Goal: Task Accomplishment & Management: Manage account settings

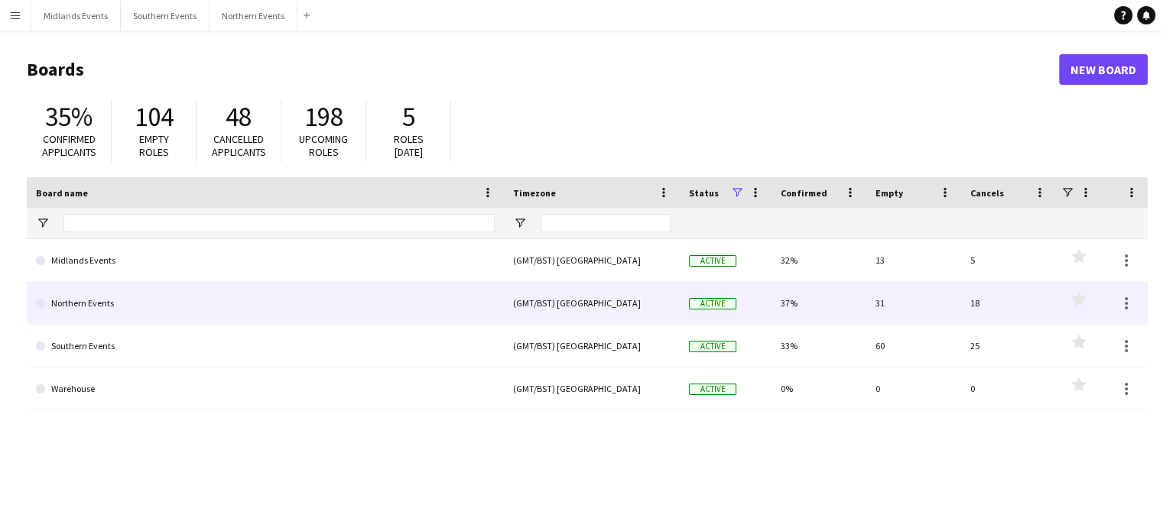
click at [98, 301] on link "Northern Events" at bounding box center [265, 303] width 459 height 43
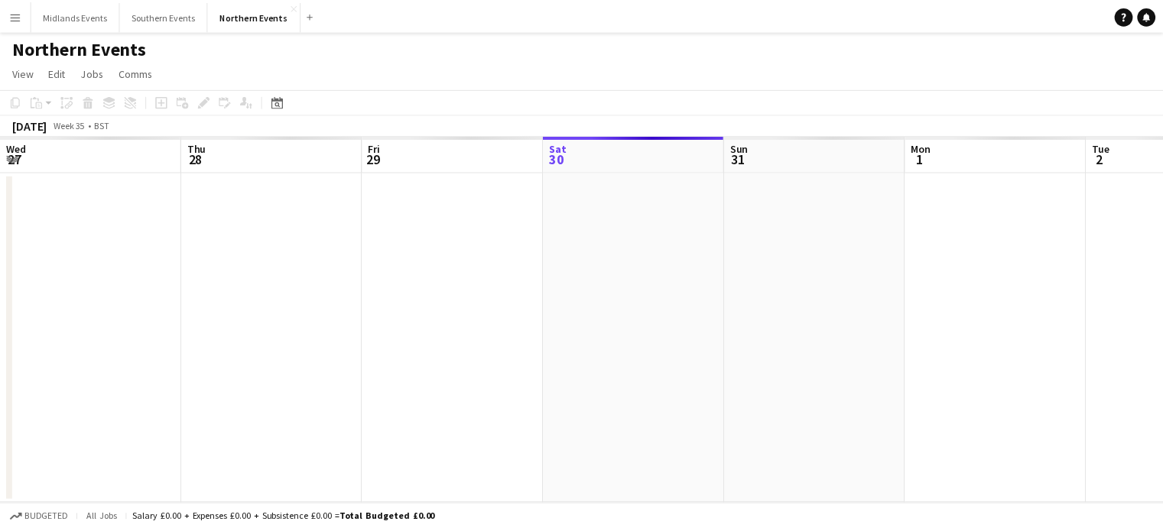
scroll to position [0, 366]
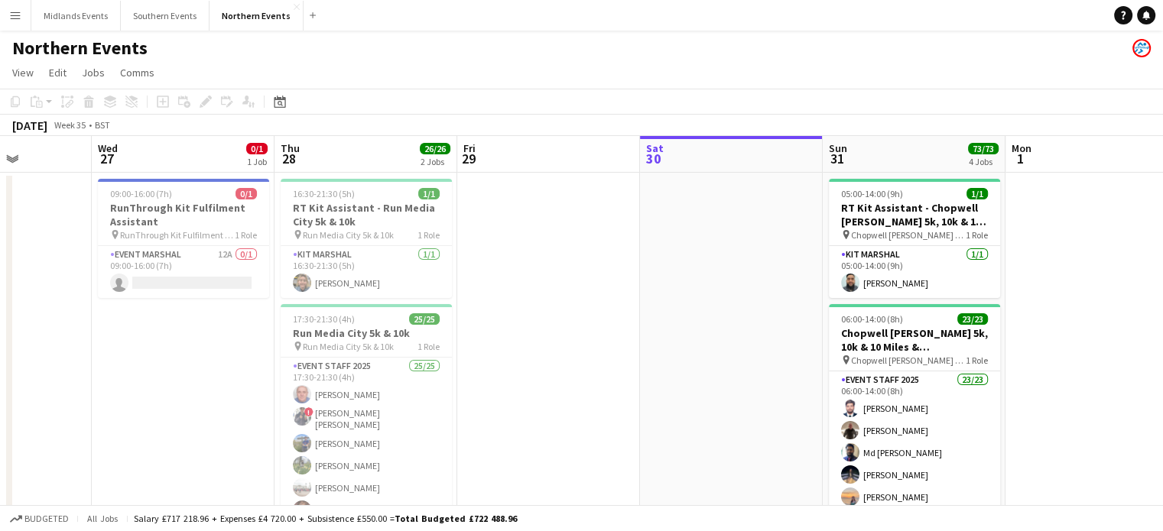
drag, startPoint x: 363, startPoint y: 315, endPoint x: 821, endPoint y: 305, distance: 457.4
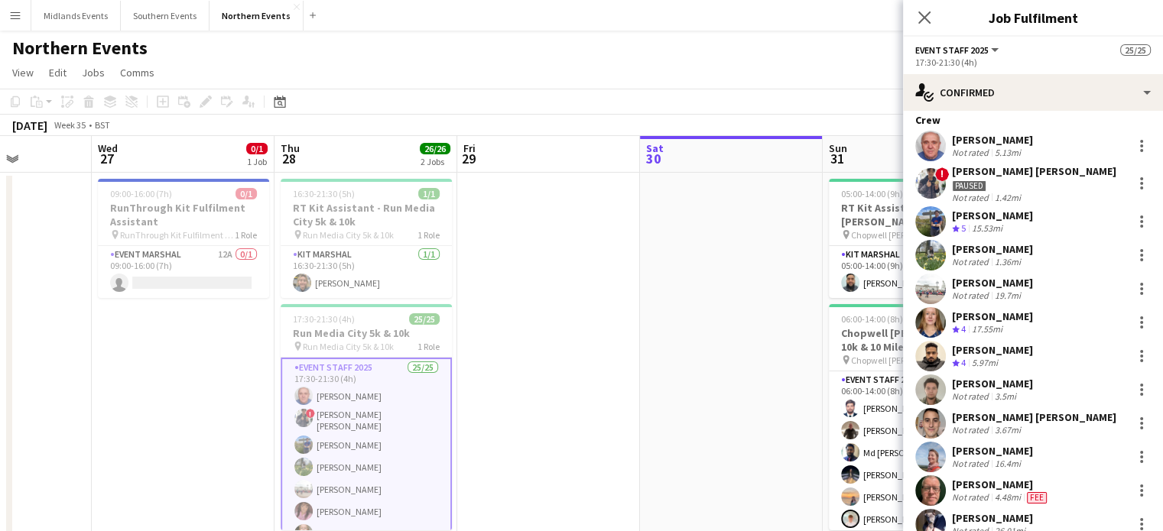
scroll to position [164, 0]
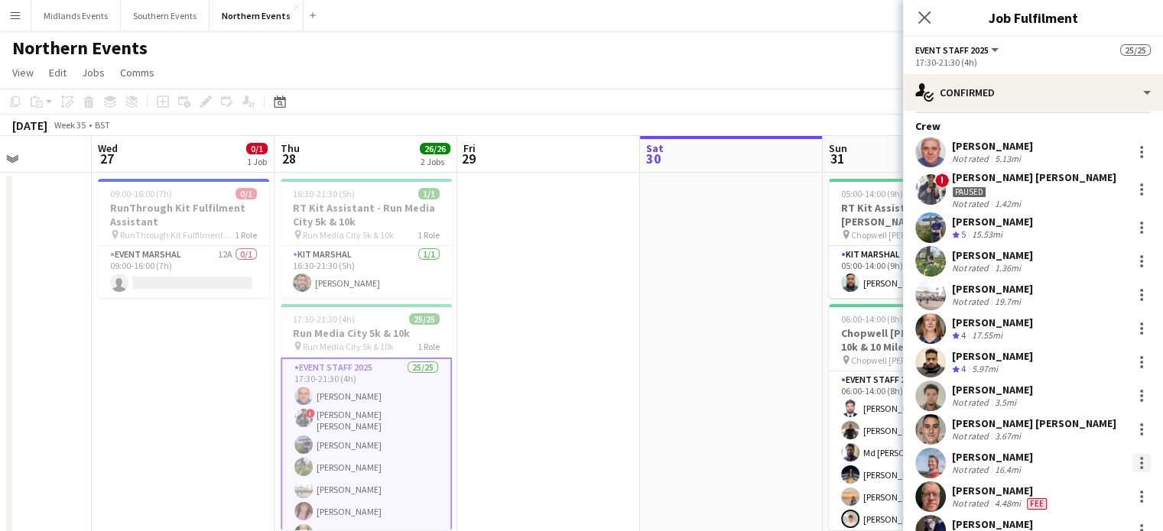
click at [1140, 458] on div at bounding box center [1141, 458] width 3 height 3
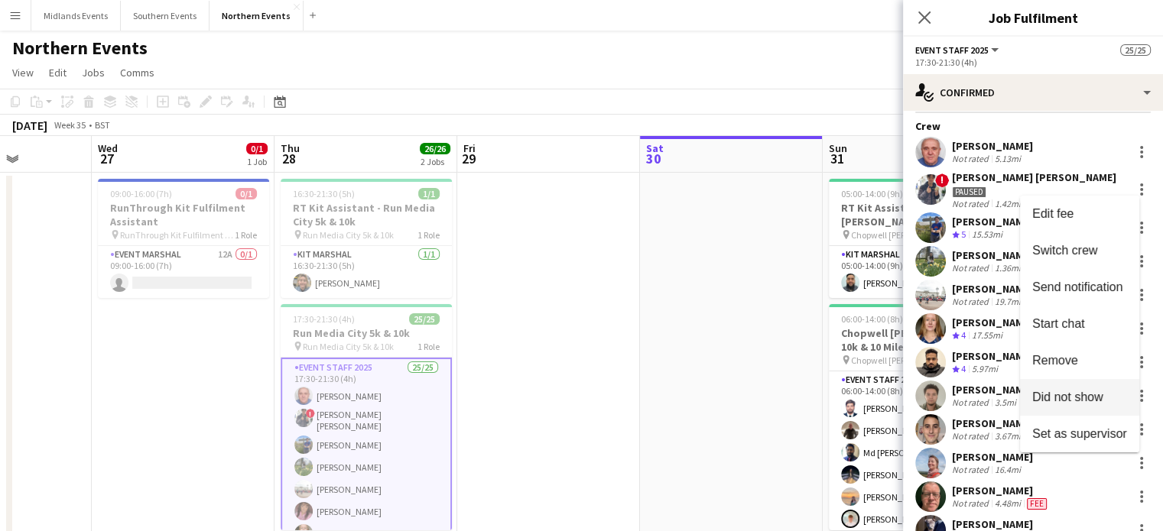
click at [1082, 403] on span "Did not show" at bounding box center [1067, 397] width 71 height 13
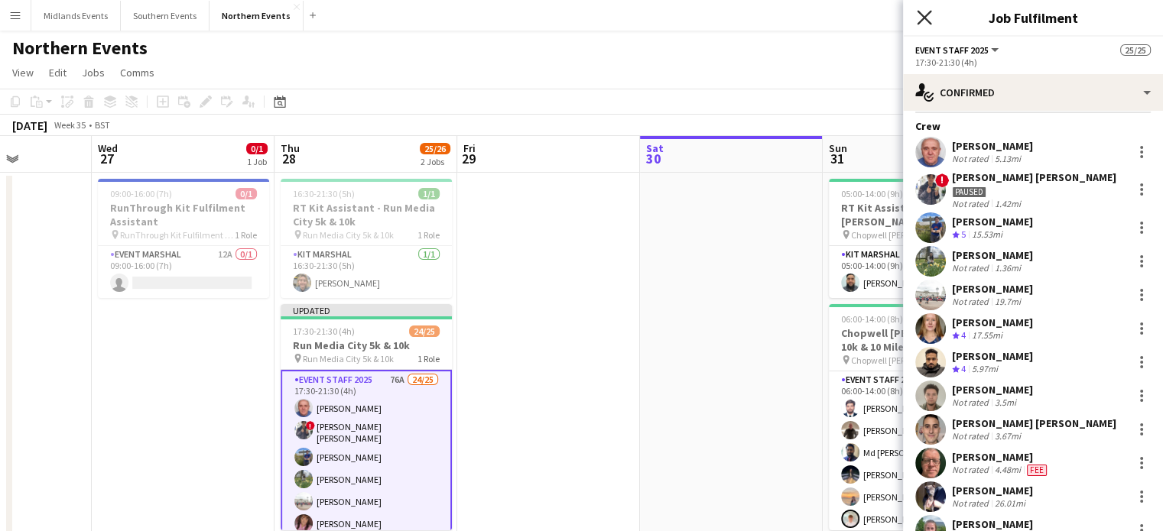
click at [922, 13] on icon "Close pop-in" at bounding box center [924, 17] width 15 height 15
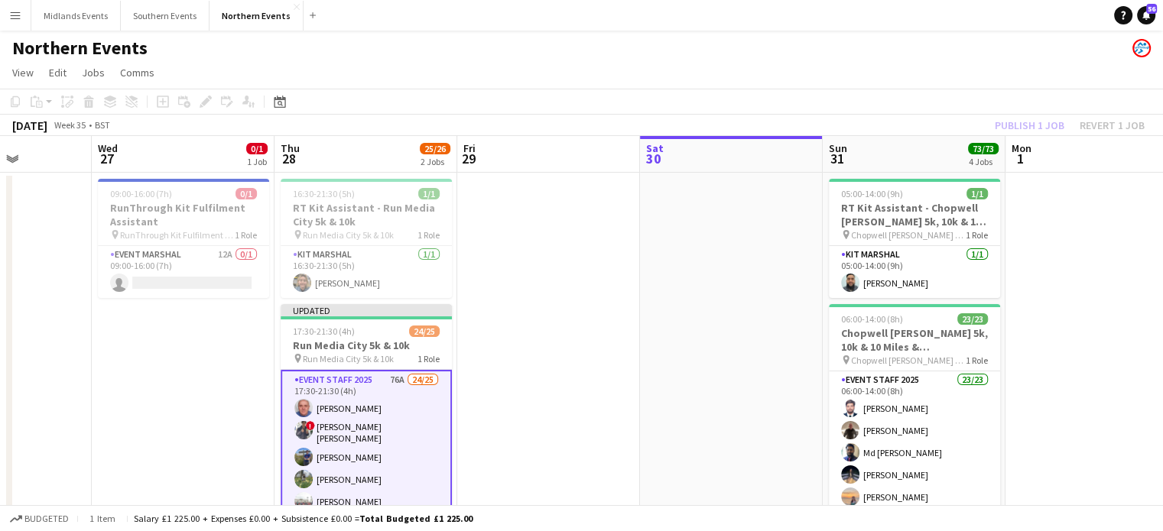
click at [1025, 123] on div "Publish 1 job Revert 1 job" at bounding box center [1070, 125] width 187 height 20
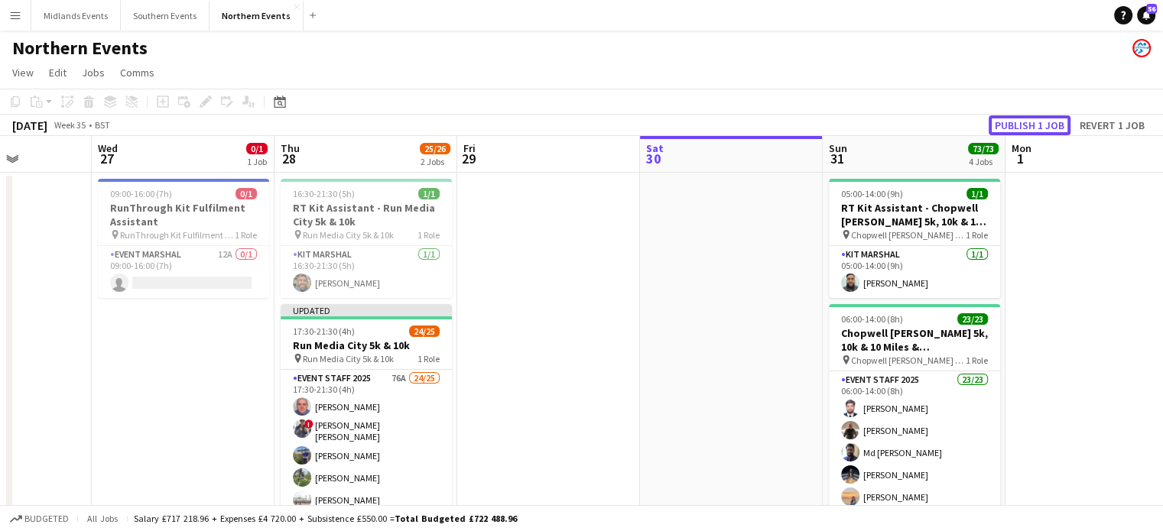
drag, startPoint x: 1025, startPoint y: 123, endPoint x: 1051, endPoint y: 130, distance: 27.6
click at [1051, 130] on button "Publish 1 job" at bounding box center [1030, 125] width 82 height 20
